Goal: Task Accomplishment & Management: Manage account settings

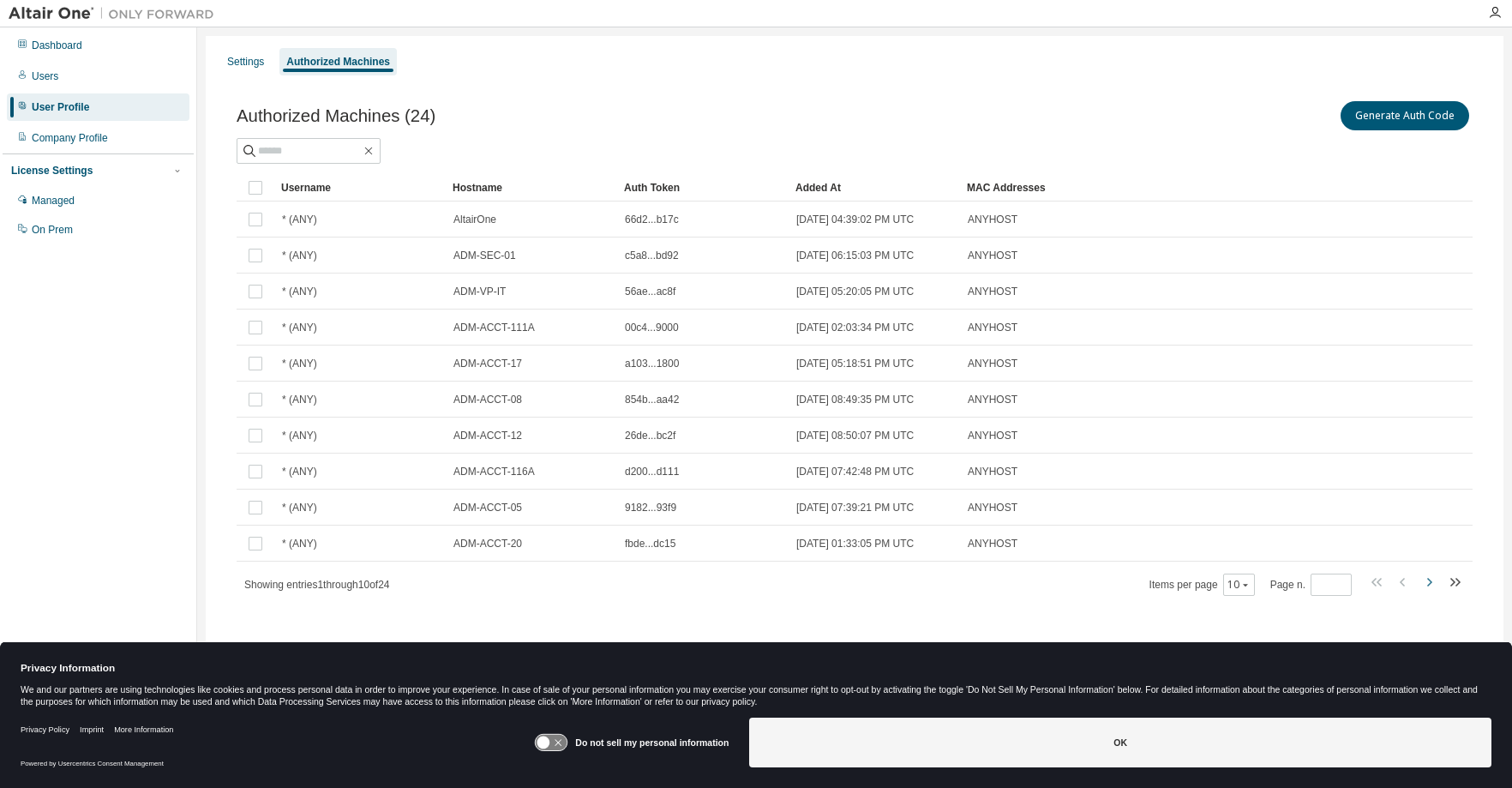
click at [1429, 579] on icon "button" at bounding box center [1428, 582] width 20 height 20
click at [1431, 580] on icon "button" at bounding box center [1428, 582] width 20 height 20
type input "*"
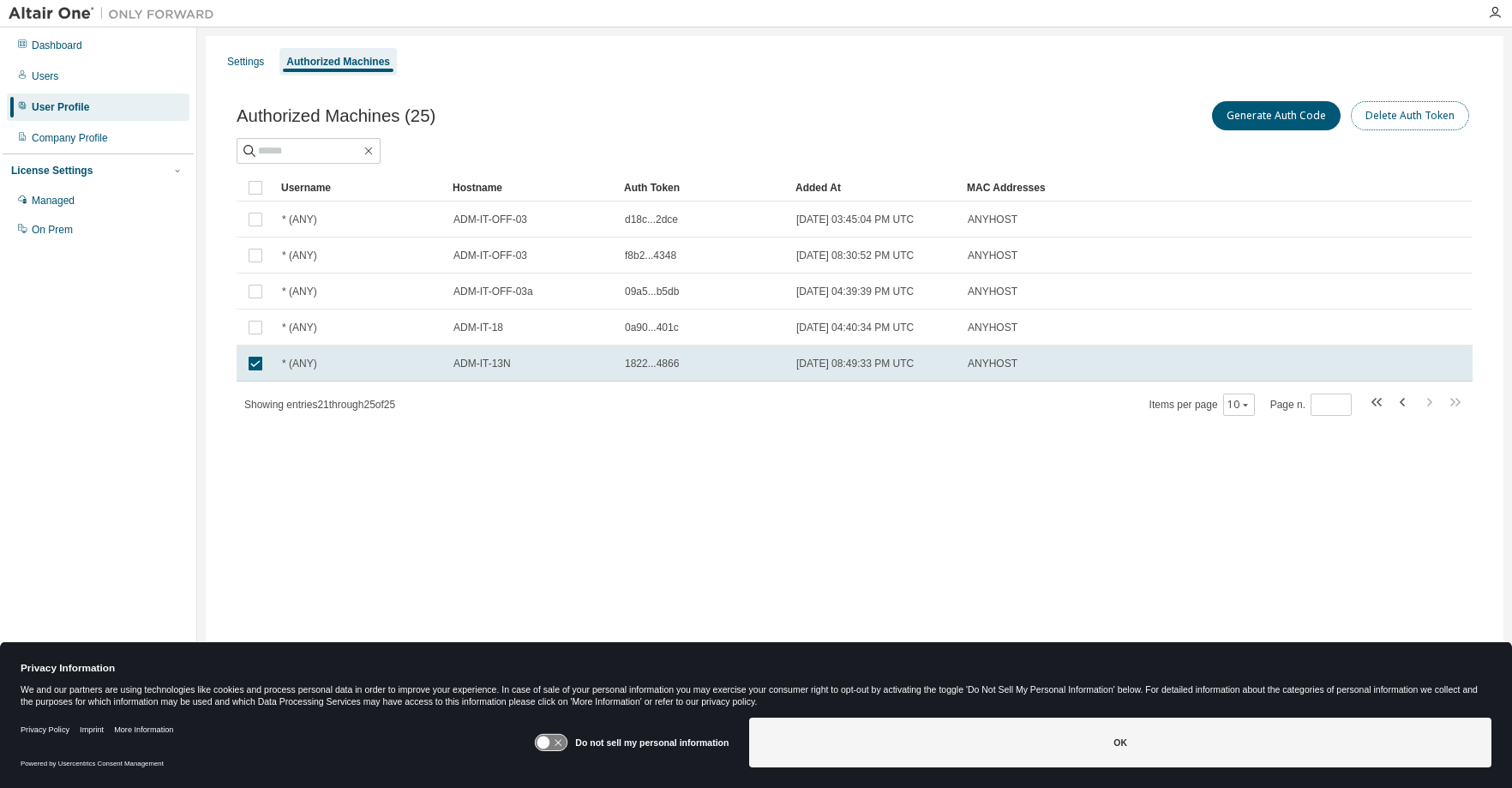
click at [1421, 118] on button "Delete Auth Token" at bounding box center [1410, 116] width 118 height 29
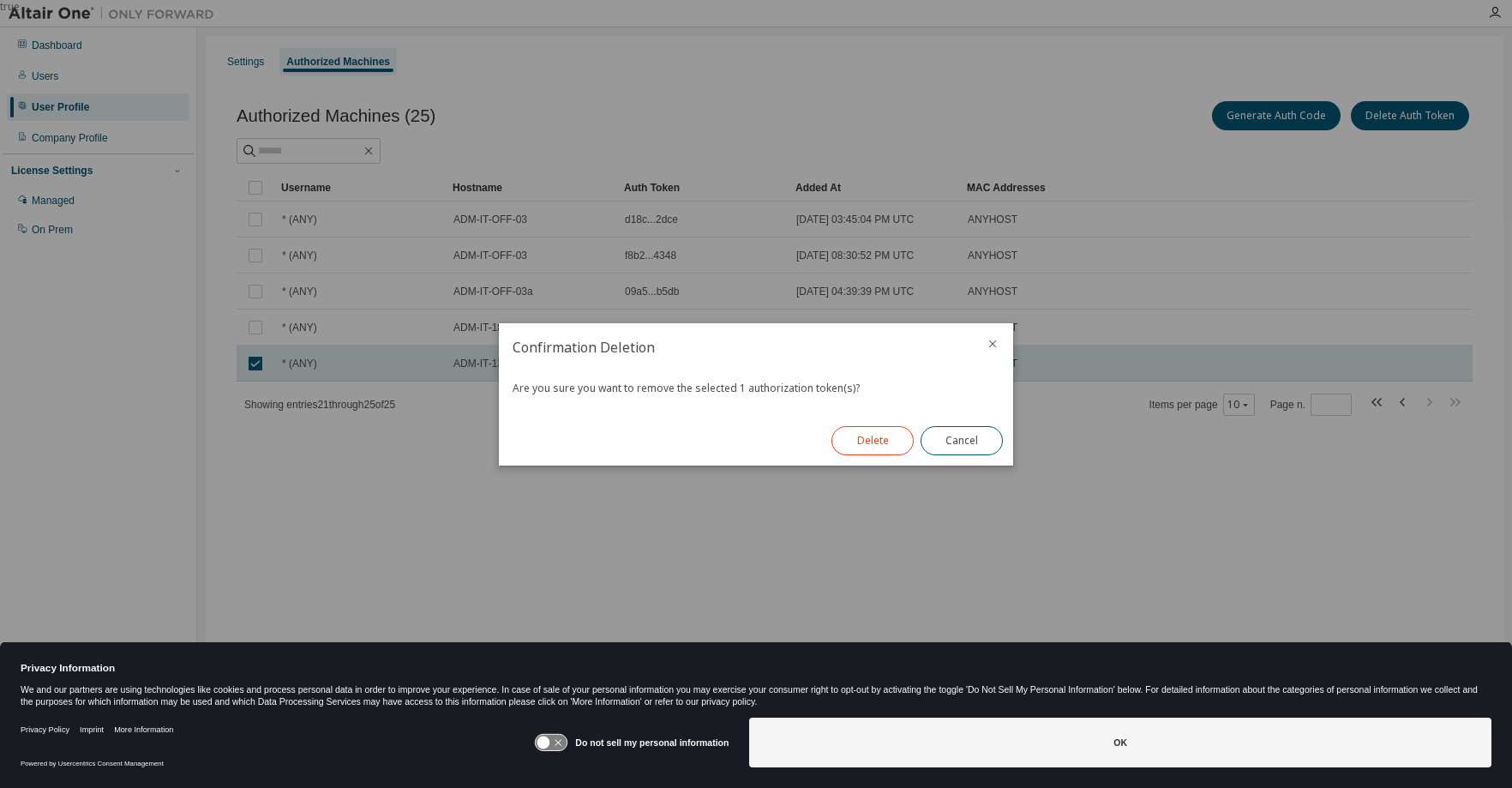
click at [873, 444] on button "Delete" at bounding box center [873, 441] width 83 height 29
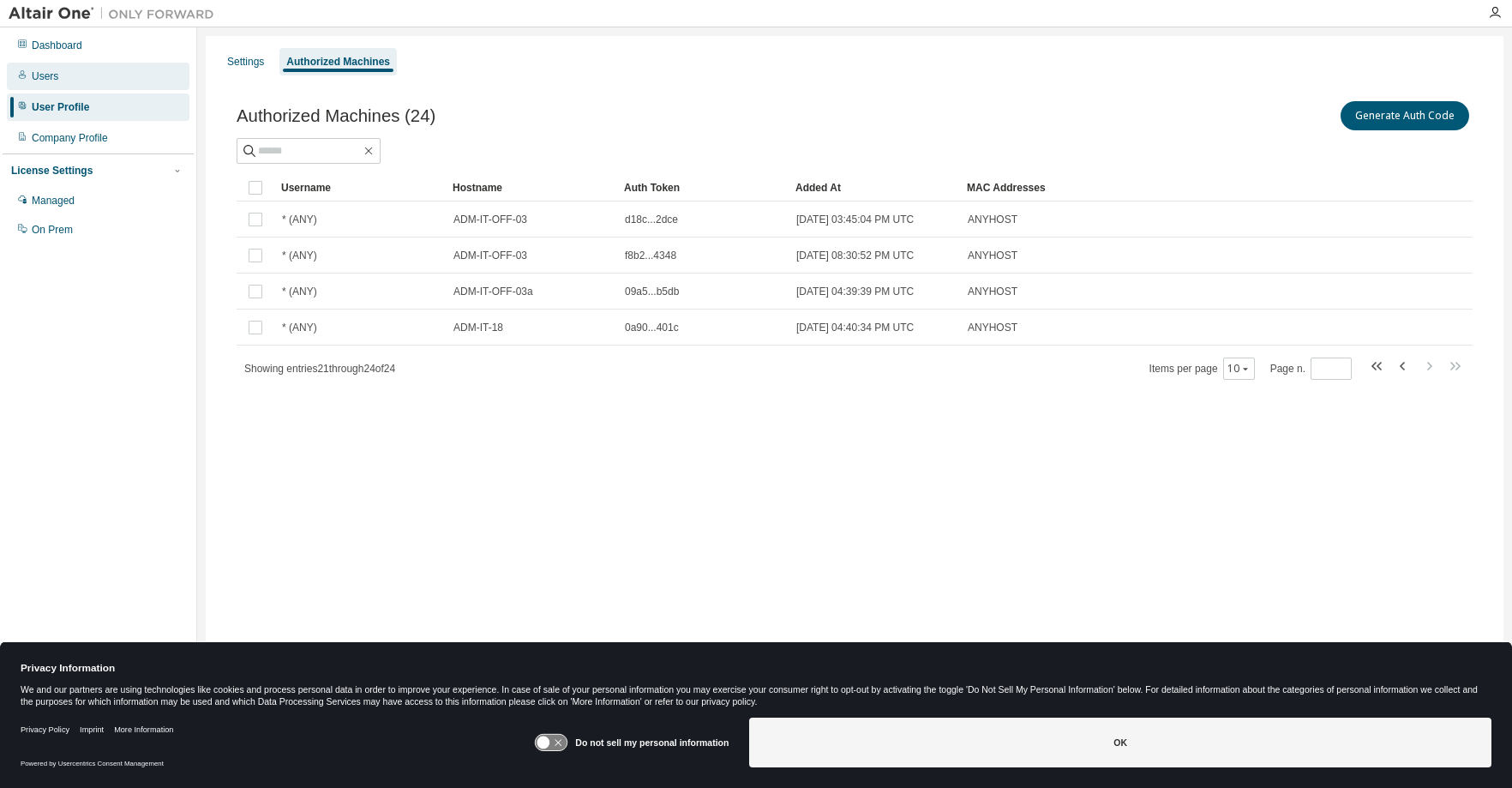
click at [43, 74] on div "Users" at bounding box center [45, 76] width 27 height 14
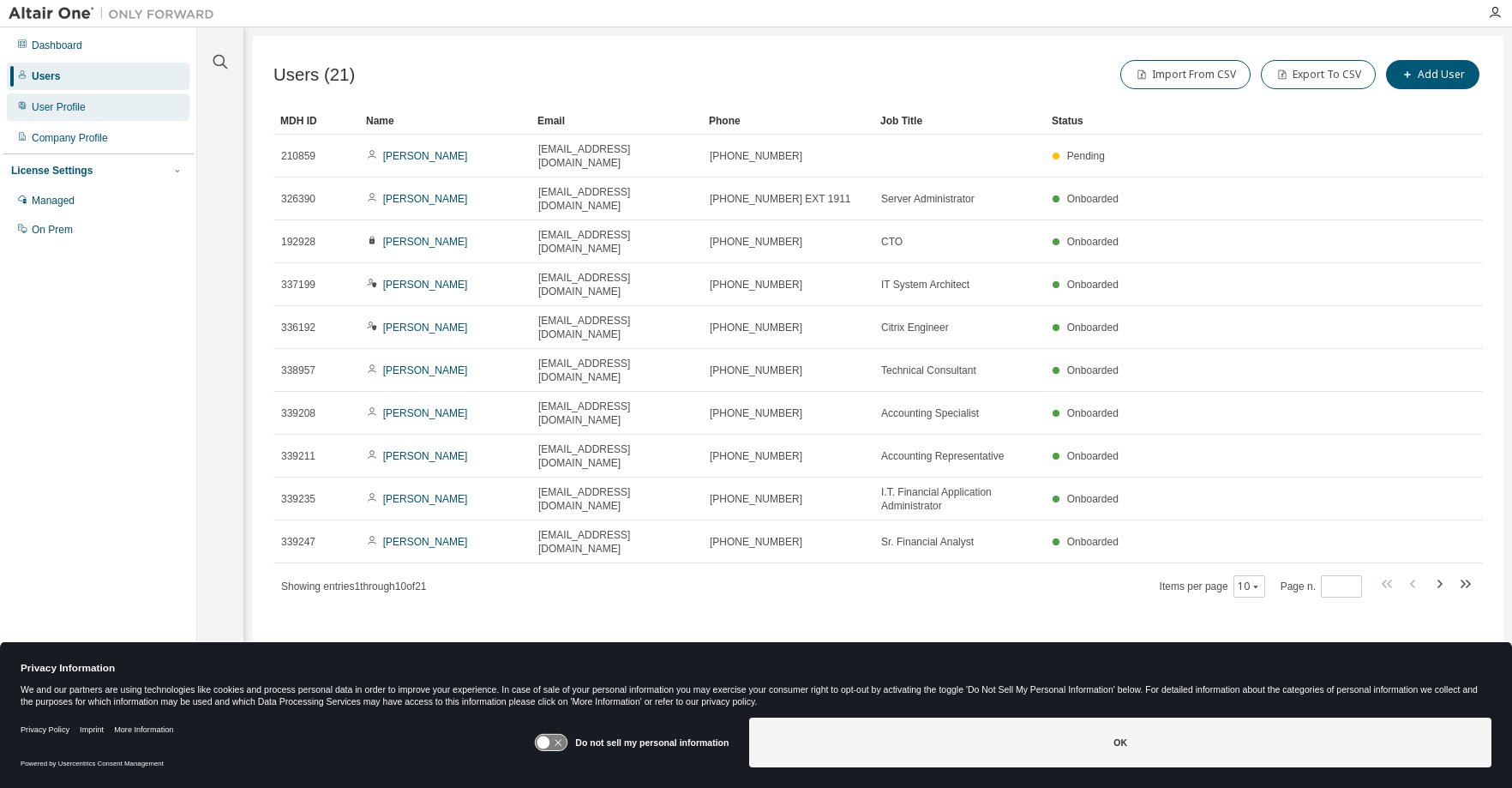
click at [52, 109] on div "User Profile" at bounding box center [59, 107] width 54 height 14
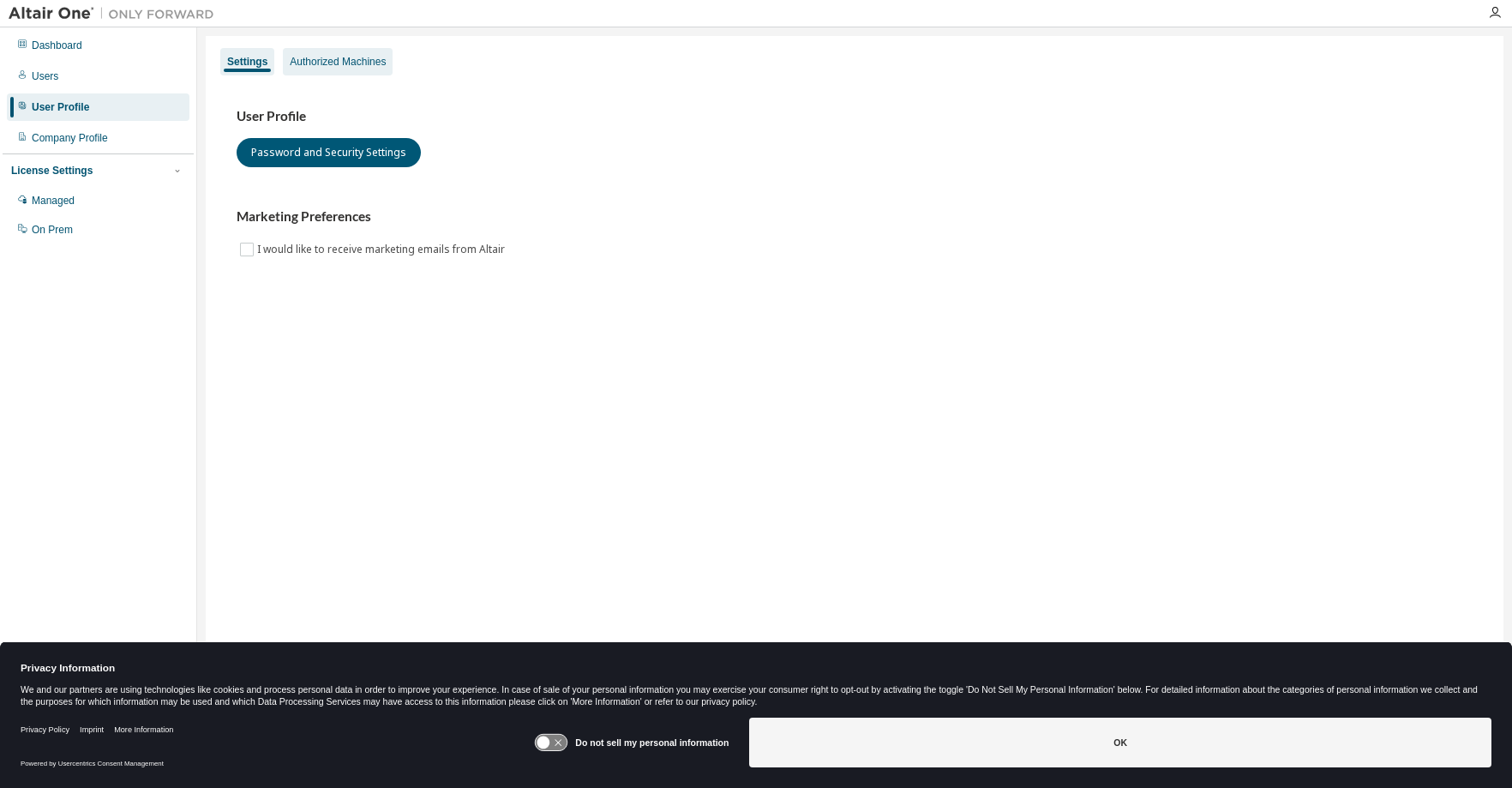
click at [334, 67] on div "Authorized Machines" at bounding box center [338, 62] width 96 height 14
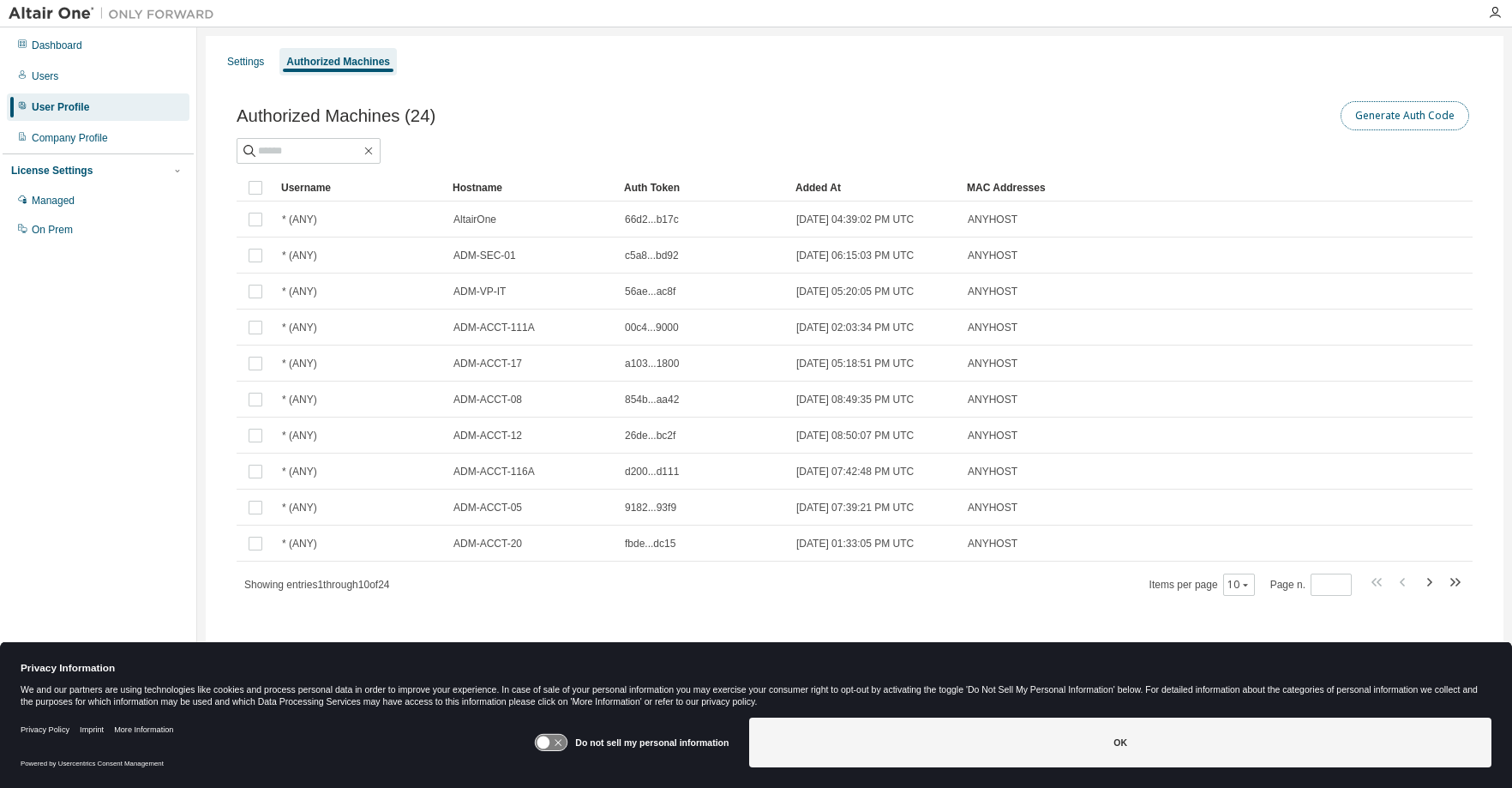
click at [1390, 116] on button "Generate Auth Code" at bounding box center [1405, 116] width 129 height 29
